Goal: Task Accomplishment & Management: Manage account settings

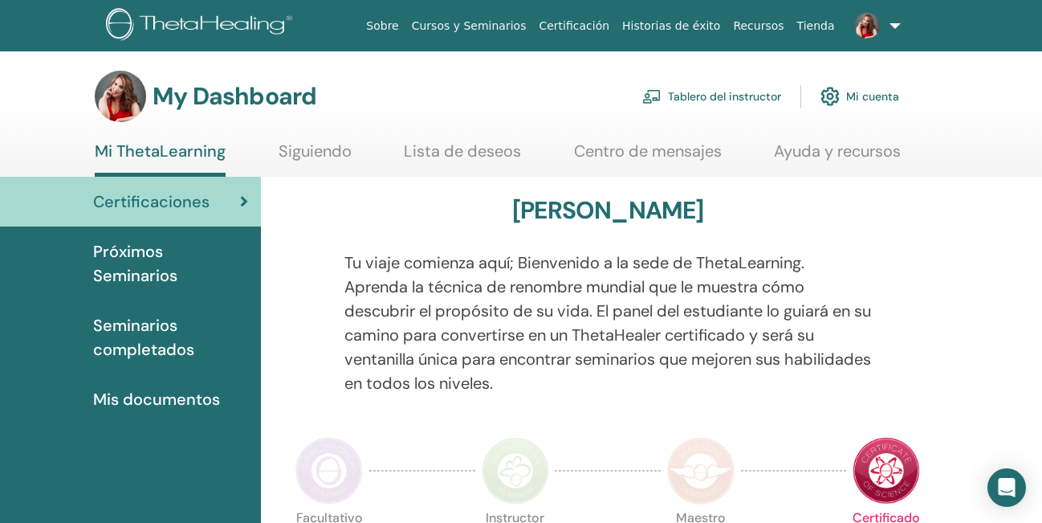
click at [141, 263] on span "Próximos Seminarios" at bounding box center [170, 263] width 155 height 48
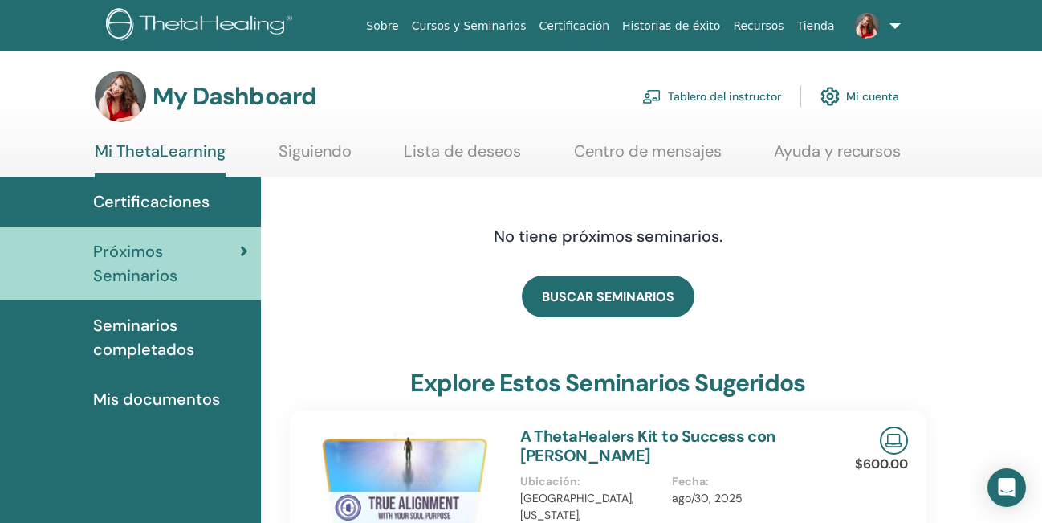
click at [714, 94] on link "Tablero del instructor" at bounding box center [711, 96] width 139 height 35
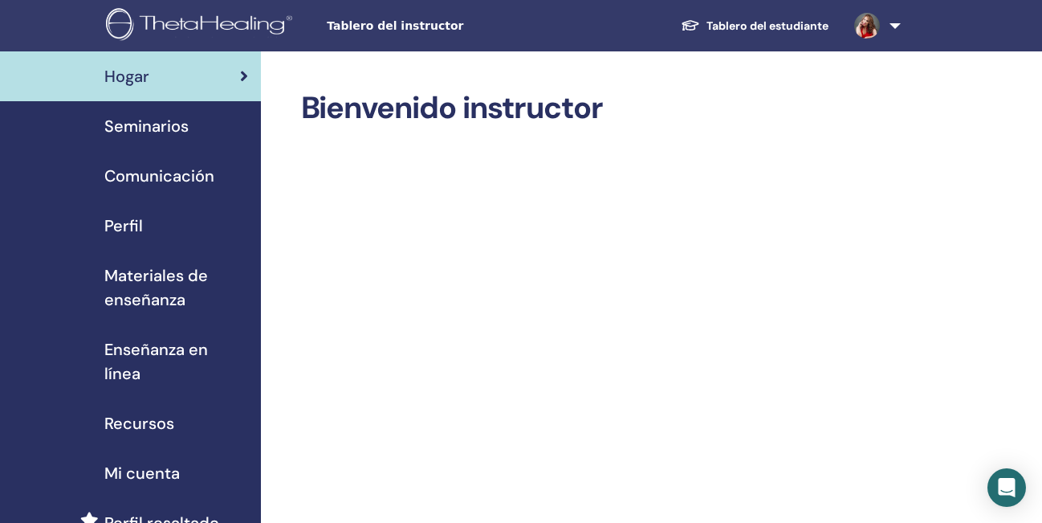
click at [170, 125] on span "Seminarios" at bounding box center [146, 126] width 84 height 24
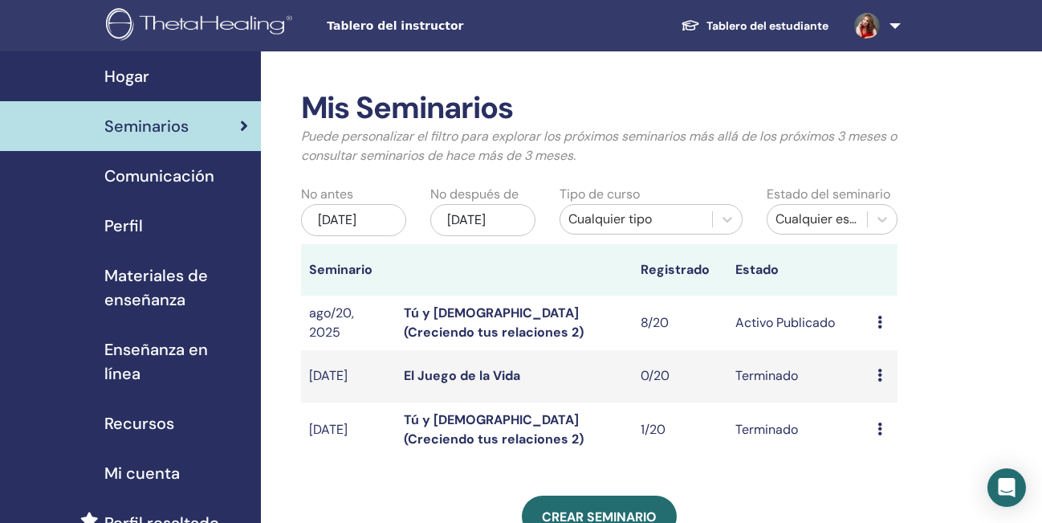
scroll to position [18, 0]
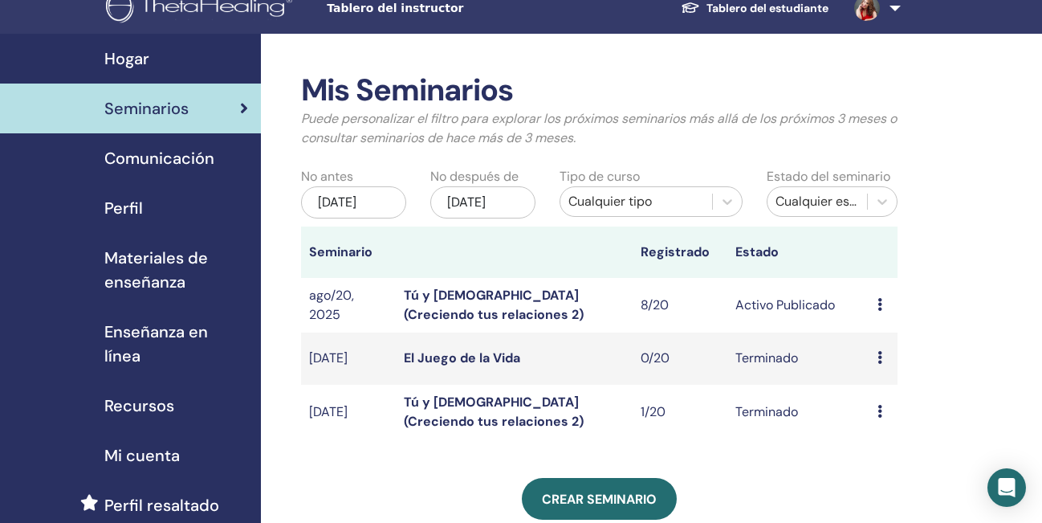
click at [879, 311] on icon at bounding box center [880, 304] width 5 height 13
click at [760, 324] on td "Activo Publicado" at bounding box center [799, 305] width 142 height 55
click at [481, 316] on link "Tú y Dios (Creciendo tus relaciones 2)" at bounding box center [494, 305] width 180 height 36
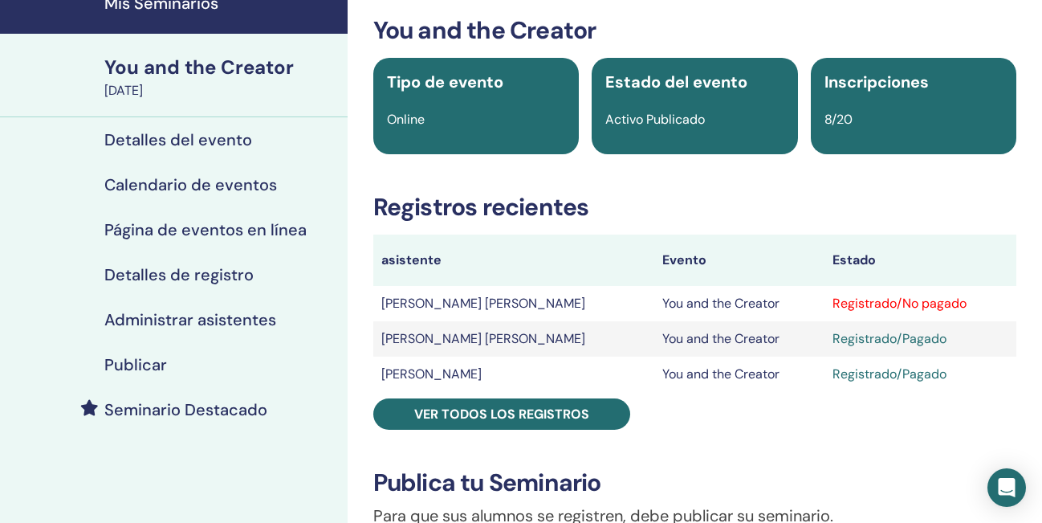
scroll to position [76, 0]
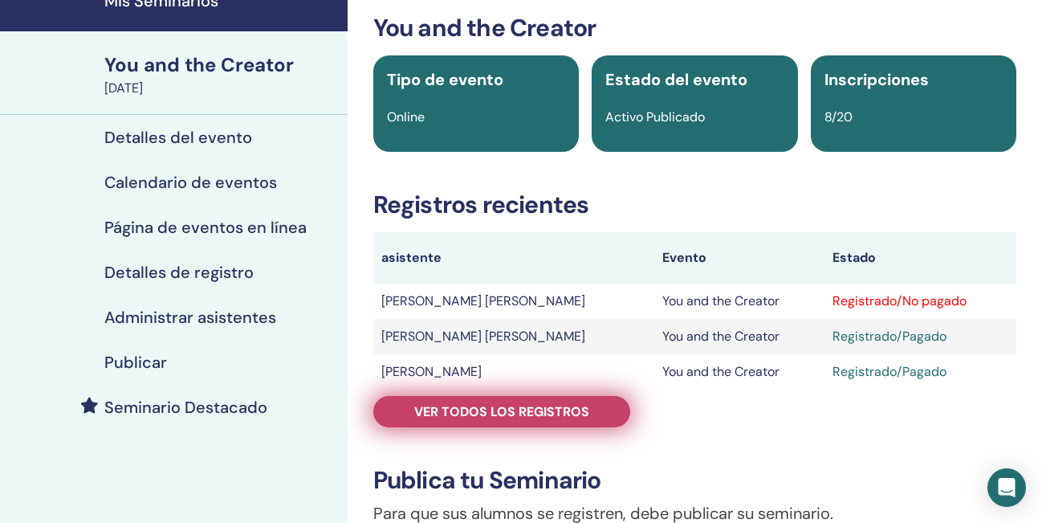
click at [577, 410] on span "Ver todos los registros" at bounding box center [501, 411] width 175 height 17
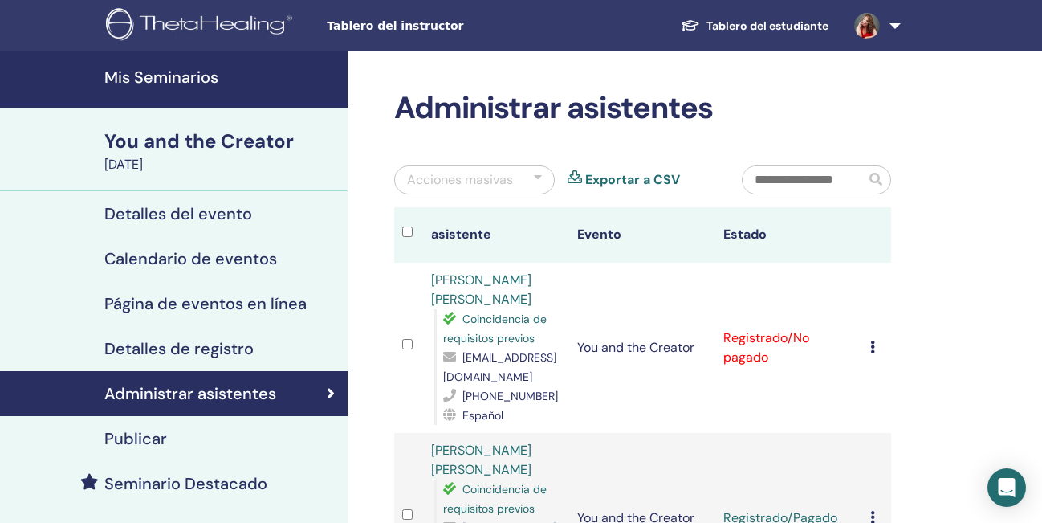
scroll to position [15, 0]
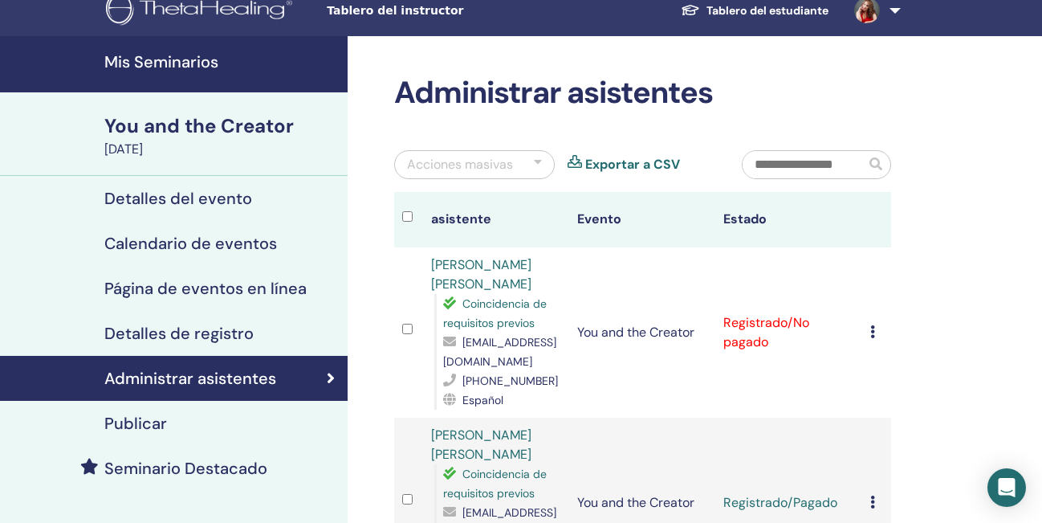
click at [872, 333] on icon at bounding box center [873, 331] width 5 height 13
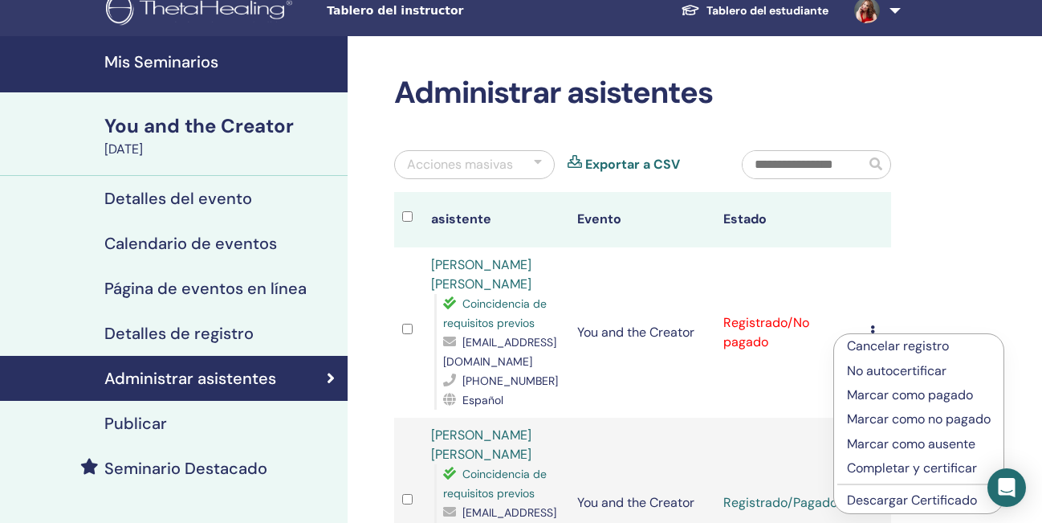
click at [878, 394] on p "Marcar como pagado" at bounding box center [919, 394] width 144 height 19
